Goal: Find specific page/section: Find specific page/section

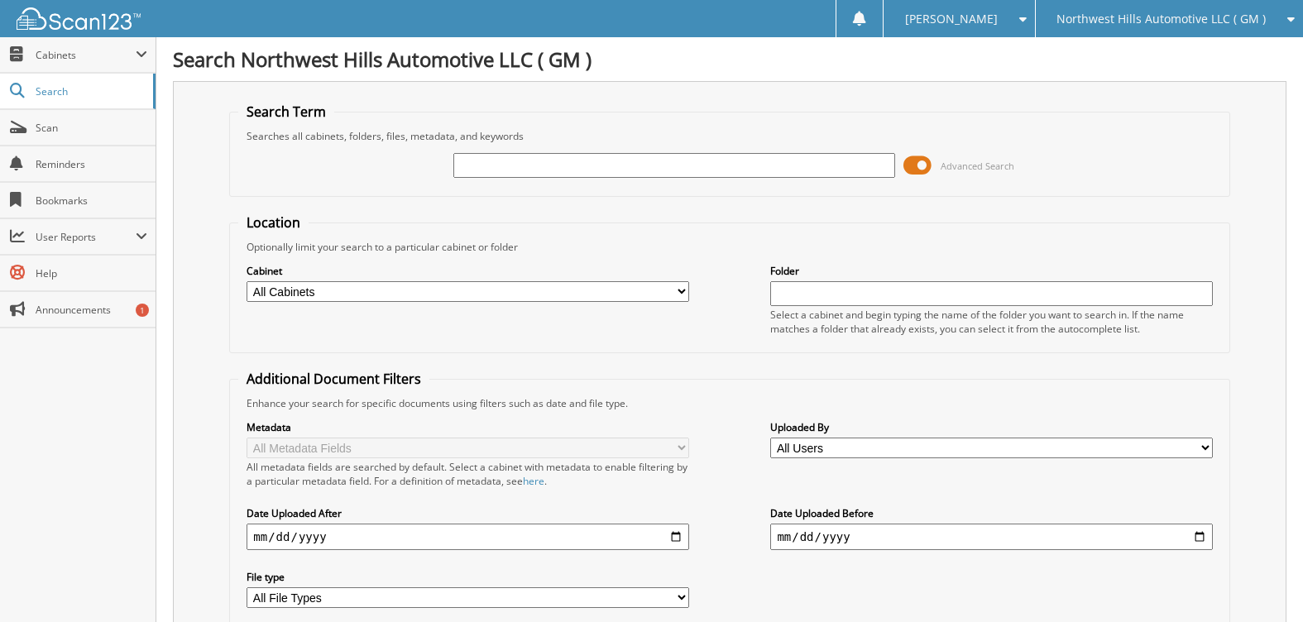
click at [527, 163] on input "text" at bounding box center [675, 165] width 442 height 25
type input "759123"
click at [913, 166] on span at bounding box center [918, 165] width 28 height 25
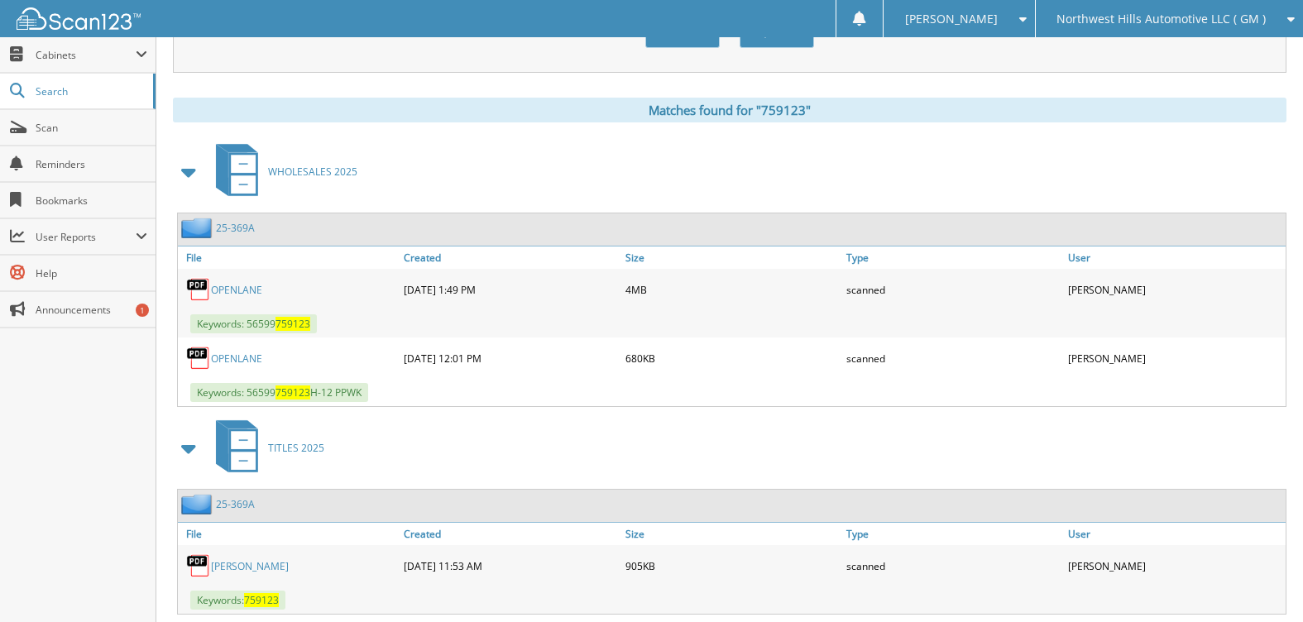
scroll to position [248, 0]
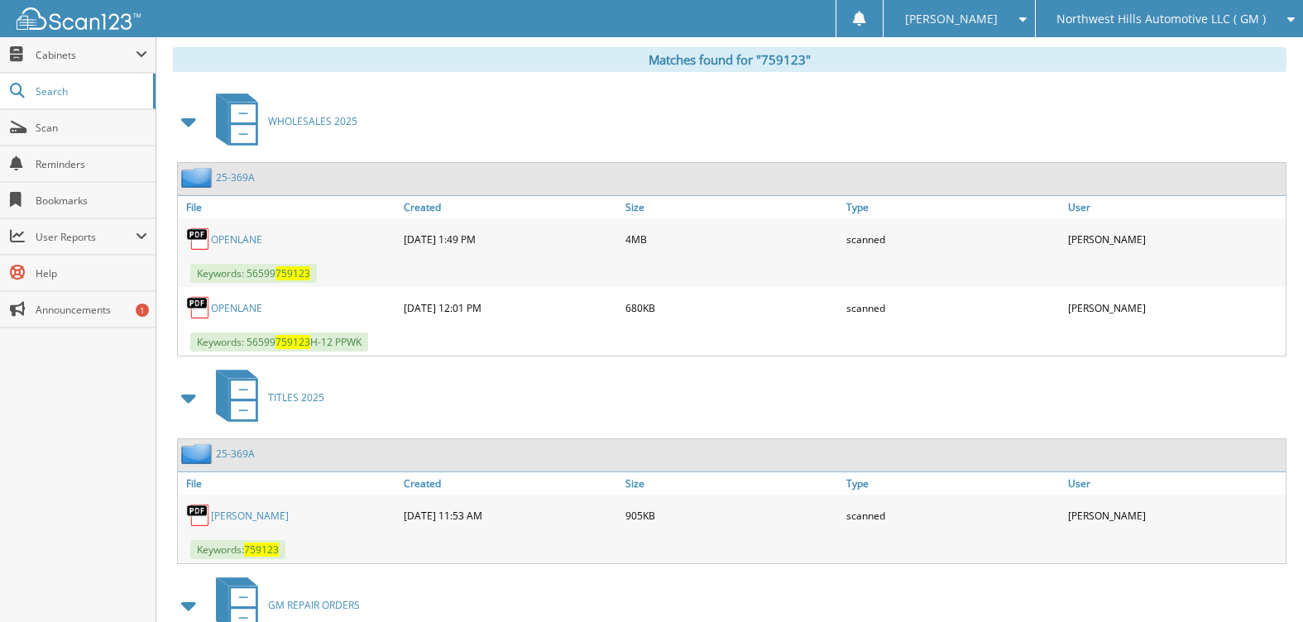
click at [233, 172] on link "25-369A" at bounding box center [235, 177] width 39 height 14
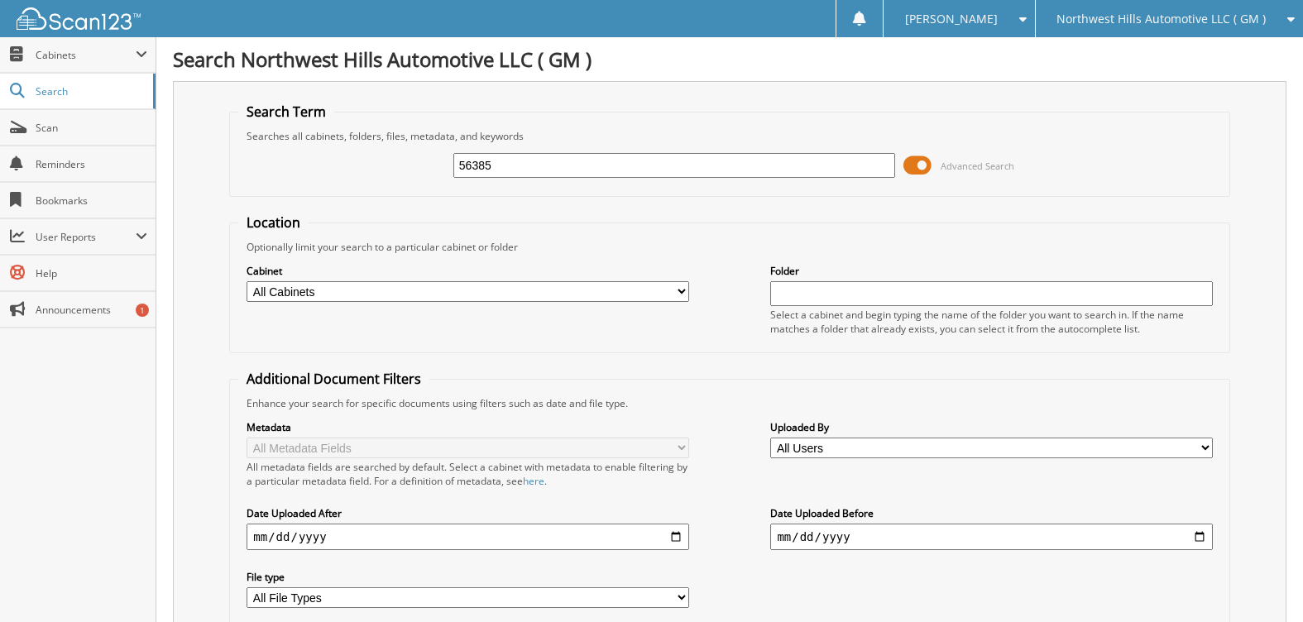
type input "56385"
click at [917, 159] on span at bounding box center [918, 165] width 28 height 25
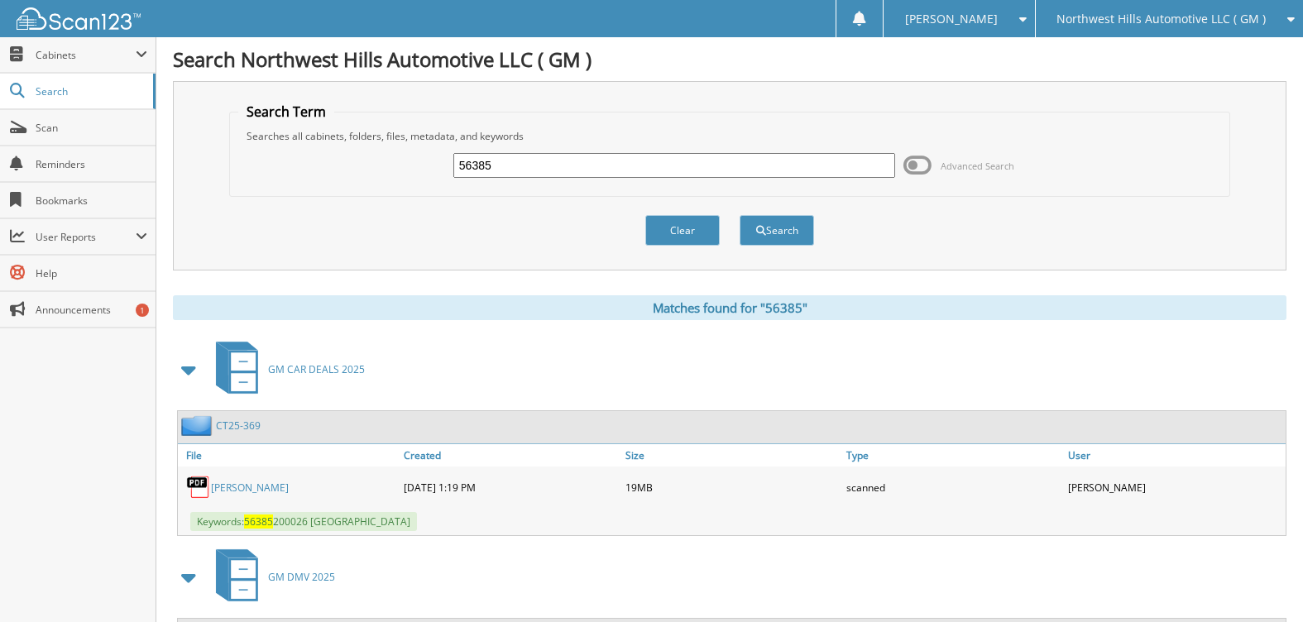
click at [492, 160] on input "56385" at bounding box center [675, 165] width 442 height 25
type input "[PERSON_NAME]"
click at [740, 215] on button "Search" at bounding box center [777, 230] width 74 height 31
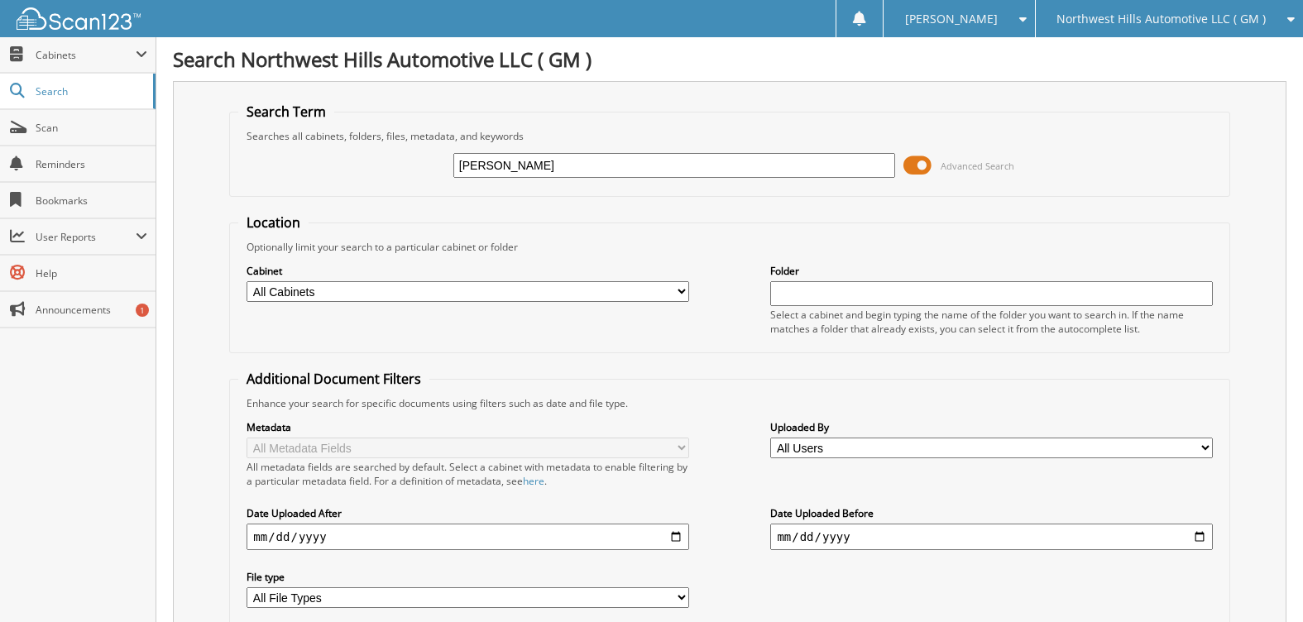
click at [914, 161] on span at bounding box center [918, 165] width 28 height 25
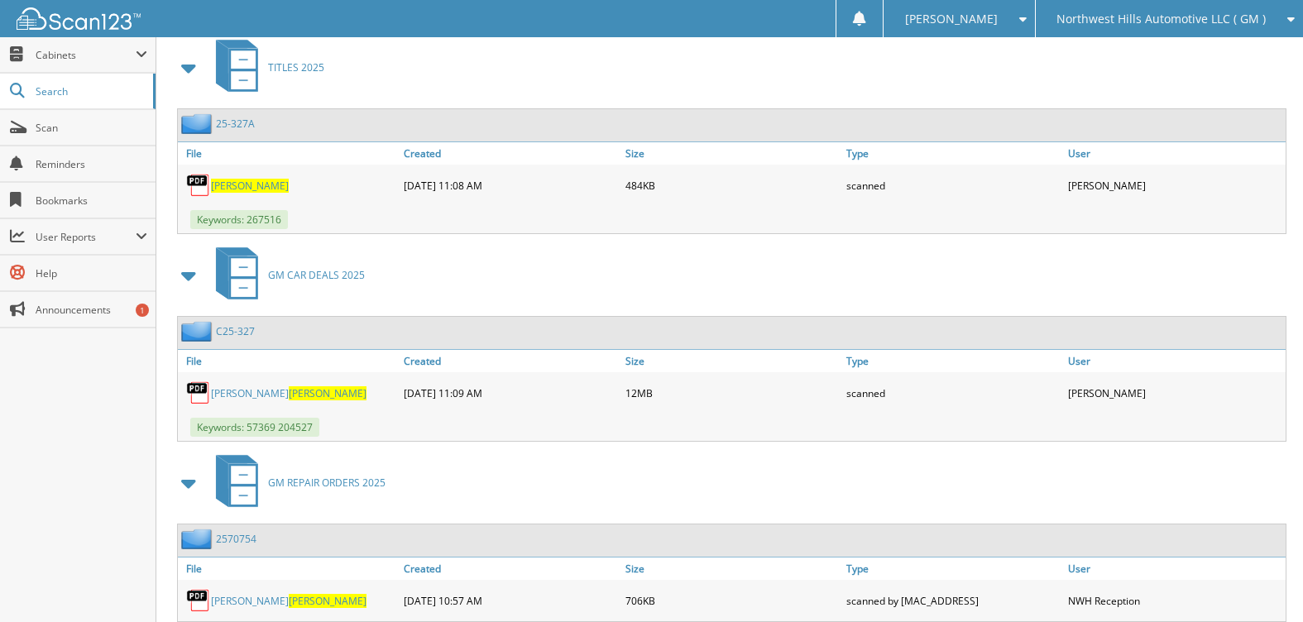
scroll to position [331, 0]
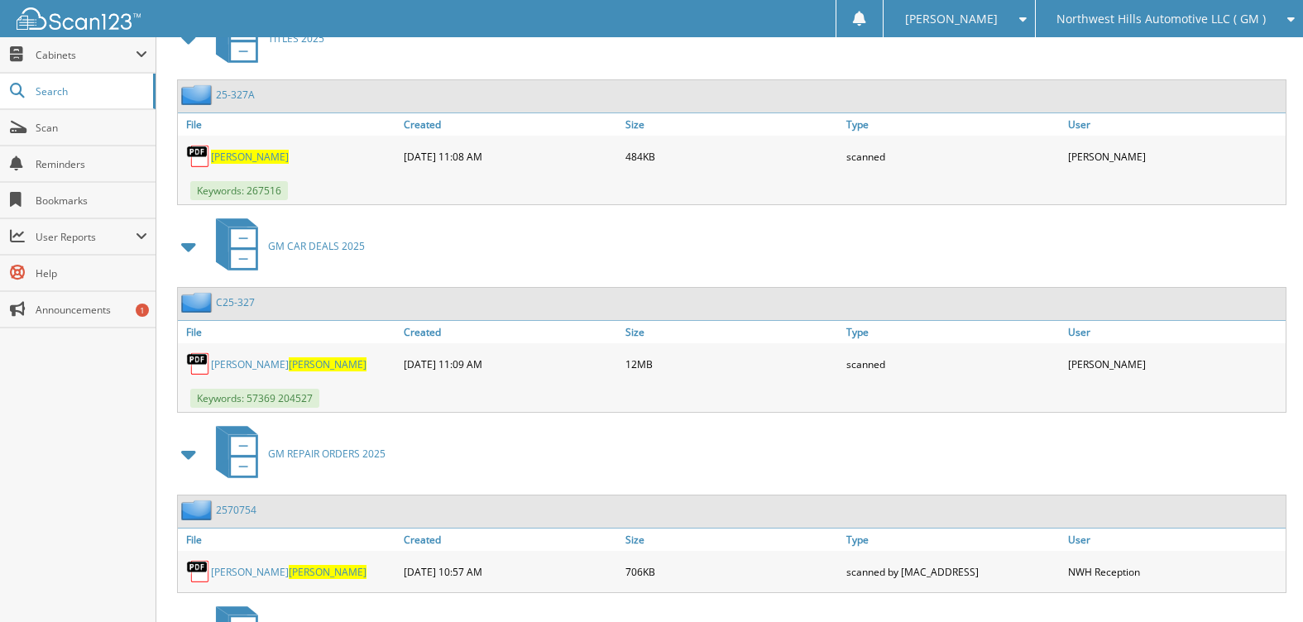
click at [237, 304] on link "C25-327" at bounding box center [235, 302] width 39 height 14
